Goal: Information Seeking & Learning: Learn about a topic

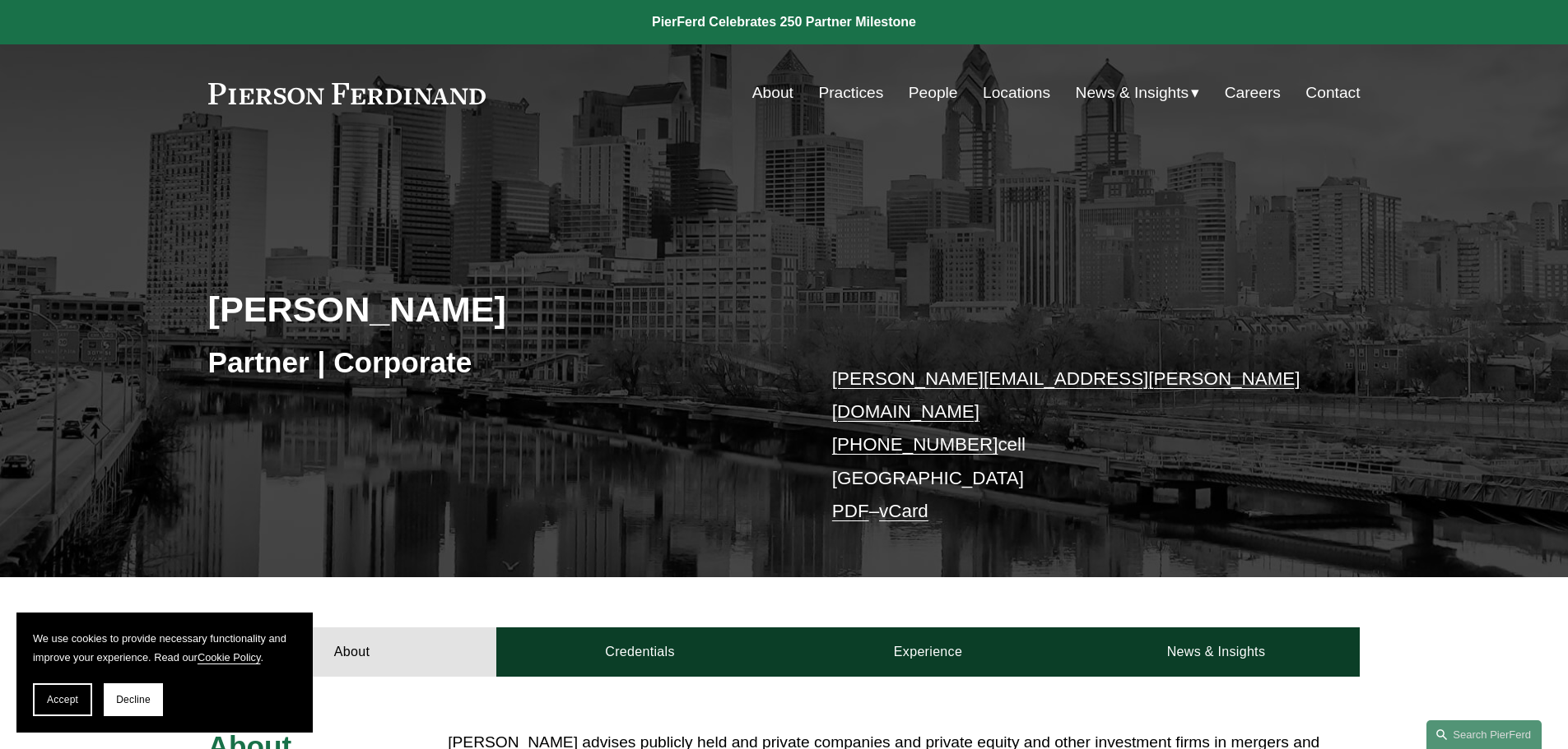
click at [927, 89] on link "People" at bounding box center [933, 93] width 50 height 31
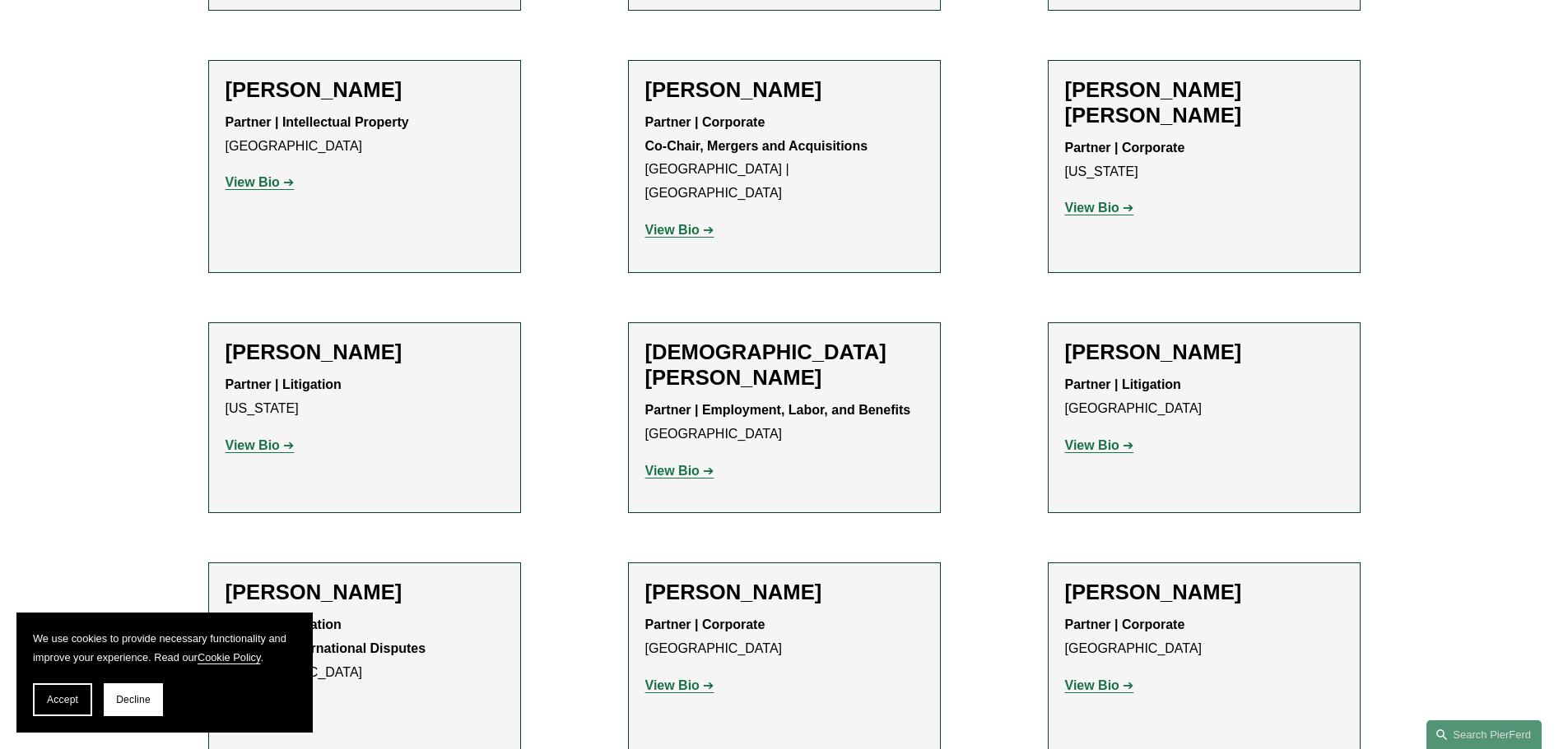
scroll to position [4442, 0]
click at [1075, 680] on strong "View Bio" at bounding box center [1092, 687] width 54 height 14
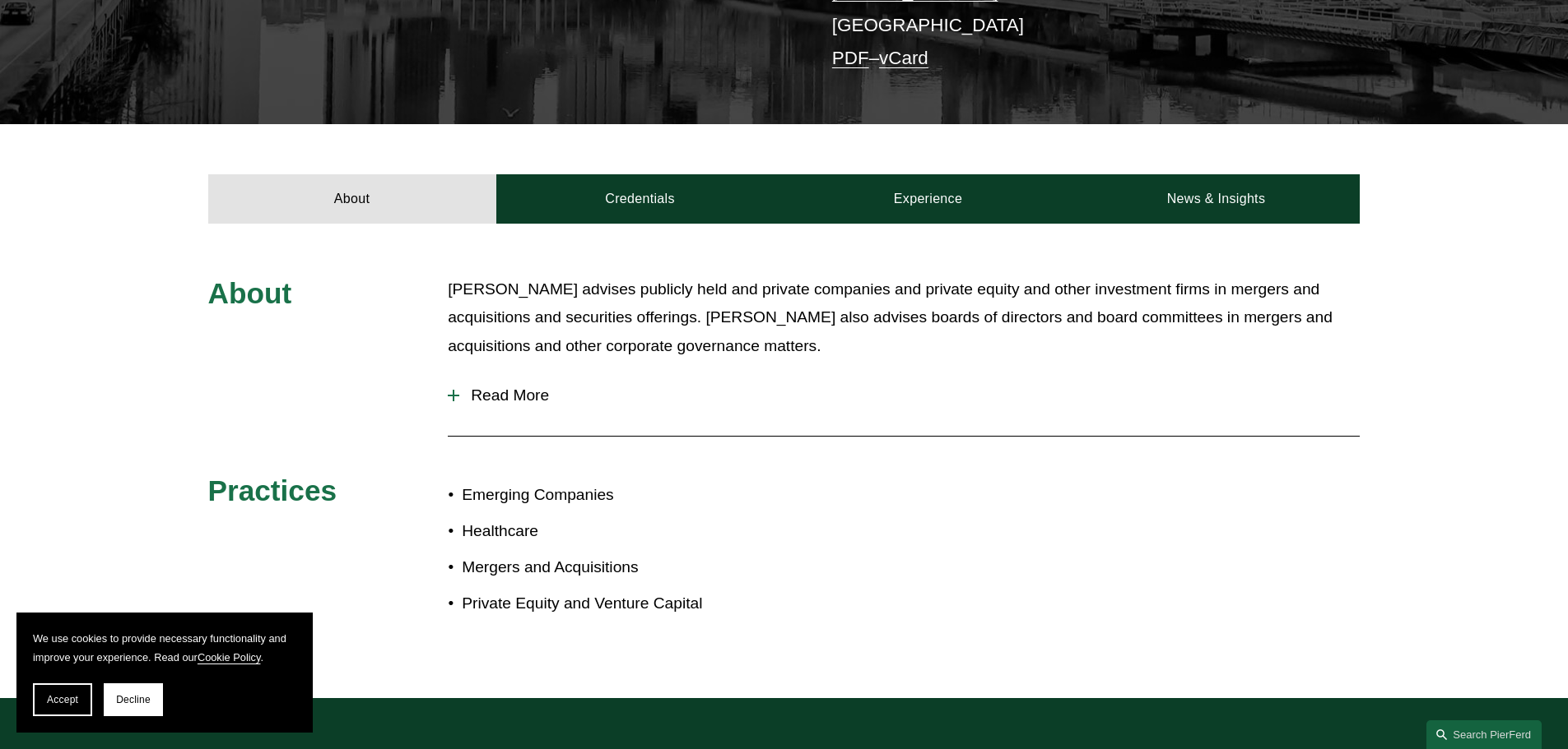
scroll to position [493, 0]
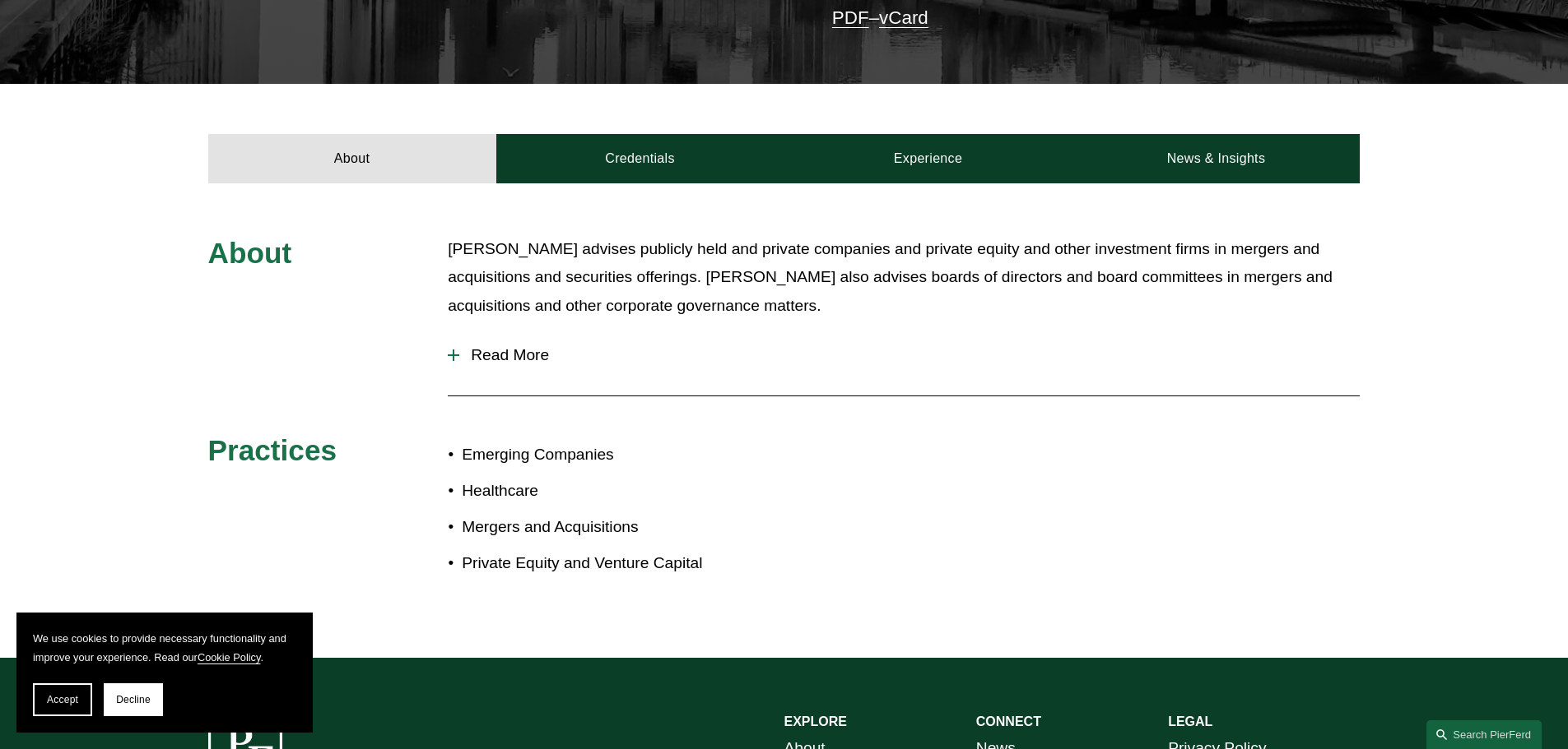
click at [509, 347] on span "Read More" at bounding box center [909, 355] width 900 height 18
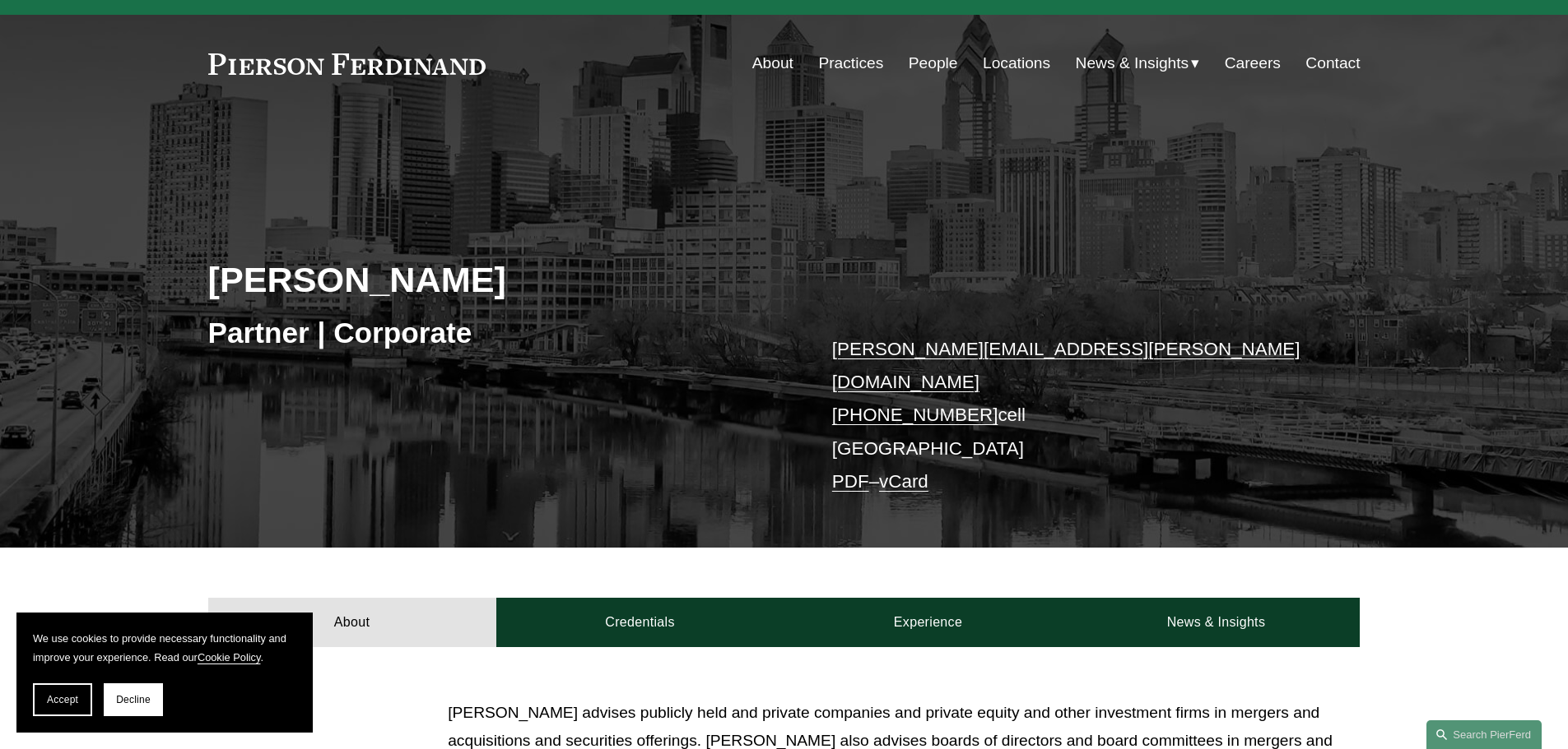
scroll to position [0, 0]
